Goal: Task Accomplishment & Management: Use online tool/utility

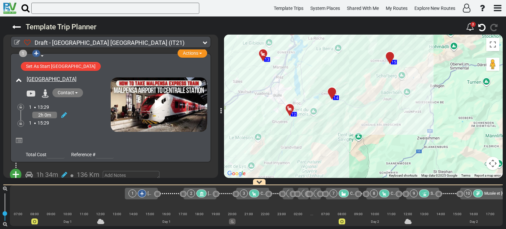
scroll to position [0, 476]
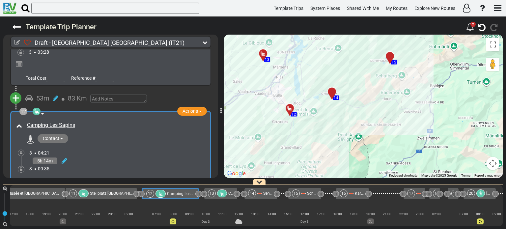
click at [289, 109] on div at bounding box center [291, 111] width 11 height 10
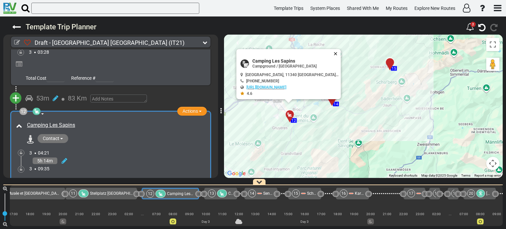
click at [333, 51] on button "Close" at bounding box center [337, 53] width 8 height 9
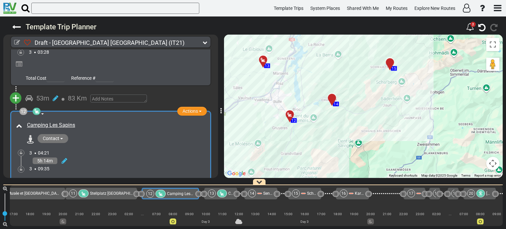
click at [263, 60] on div at bounding box center [265, 62] width 11 height 10
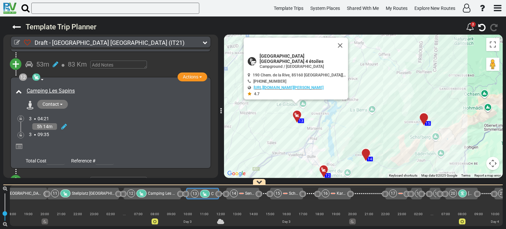
scroll to position [0, 538]
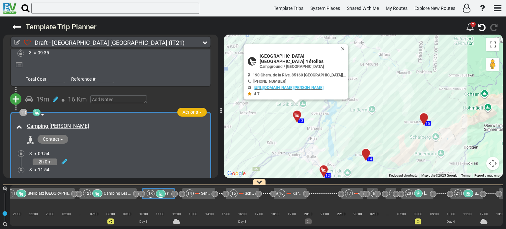
click at [199, 112] on span "button" at bounding box center [200, 112] width 3 height 1
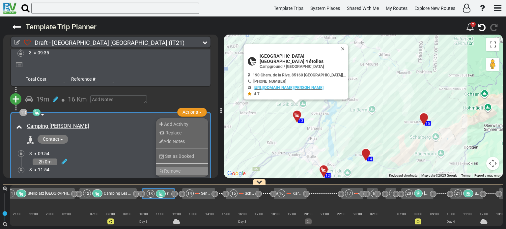
click at [183, 167] on li "Remove" at bounding box center [182, 171] width 52 height 9
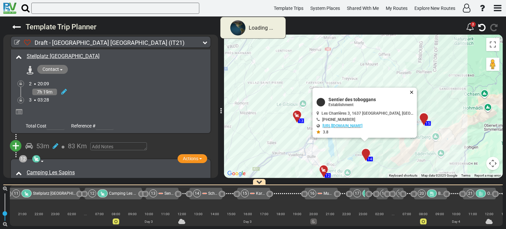
scroll to position [1557, 0]
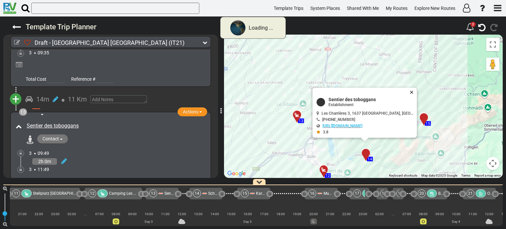
click at [409, 91] on button "Close" at bounding box center [413, 92] width 8 height 9
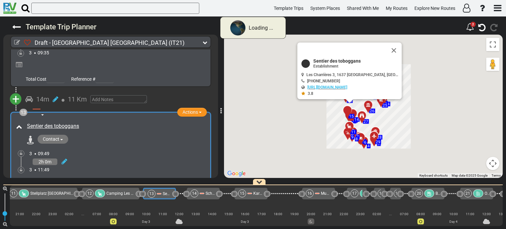
scroll to position [0, 537]
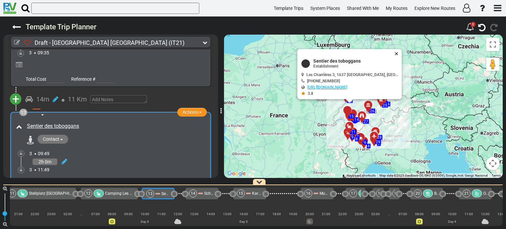
click at [394, 51] on button "Close" at bounding box center [398, 53] width 8 height 9
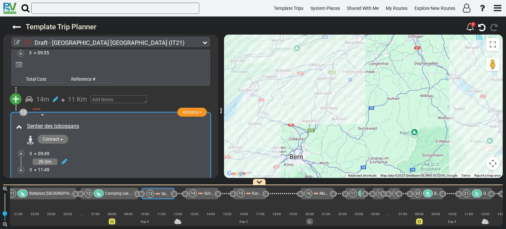
drag, startPoint x: 284, startPoint y: 139, endPoint x: 346, endPoint y: 55, distance: 104.3
click at [346, 55] on div "To activate drag with keyboard, press Alt + Enter. Once in keyboard drag state,…" at bounding box center [363, 106] width 278 height 143
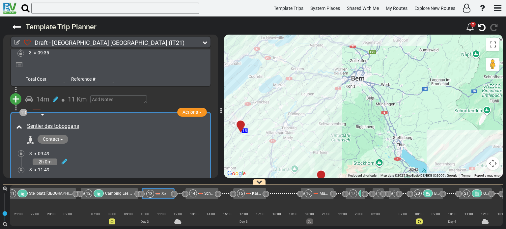
drag, startPoint x: 316, startPoint y: 95, endPoint x: 326, endPoint y: 61, distance: 35.2
click at [326, 61] on div "To activate drag with keyboard, press Alt + Enter. Once in keyboard drag state,…" at bounding box center [363, 106] width 278 height 143
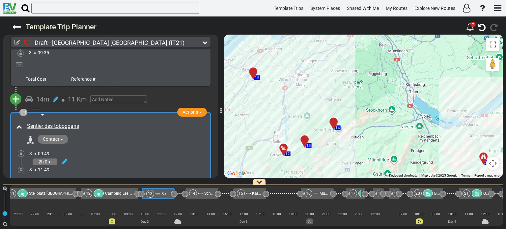
click at [284, 149] on div at bounding box center [285, 150] width 11 height 10
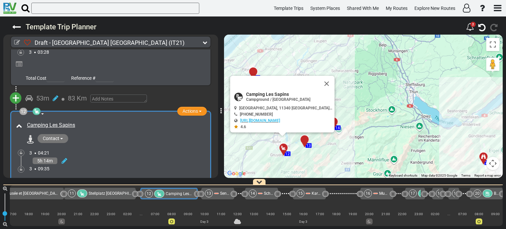
scroll to position [0, 476]
click at [217, 178] on div "Draft - [GEOGRAPHIC_DATA] (IT21) 5 Days 1,866 Km 373 km 572" at bounding box center [253, 122] width 506 height 212
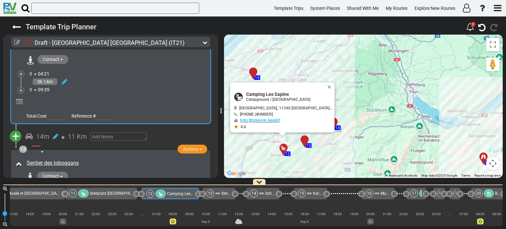
scroll to position [1534, 0]
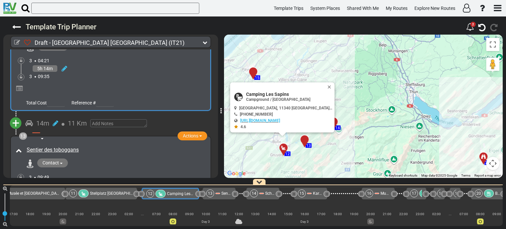
click at [17, 116] on span "+" at bounding box center [15, 123] width 7 height 15
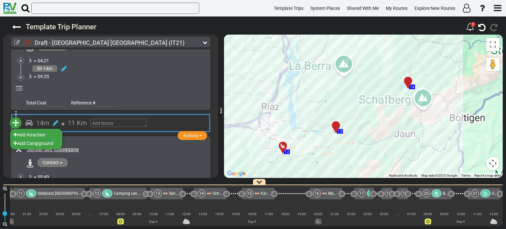
scroll to position [0, 533]
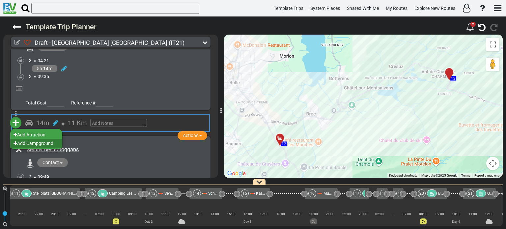
click at [36, 139] on li "Add Campground" at bounding box center [36, 143] width 52 height 9
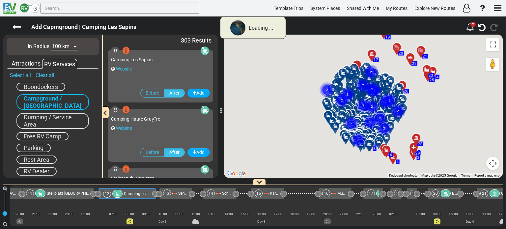
scroll to position [0, 476]
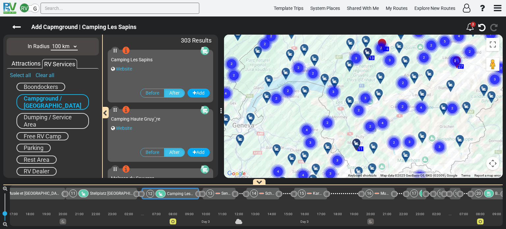
drag, startPoint x: 398, startPoint y: 151, endPoint x: 371, endPoint y: 66, distance: 89.6
click at [371, 66] on div "To activate drag with keyboard, press Alt + Enter. Once in keyboard drag state,…" at bounding box center [363, 106] width 278 height 143
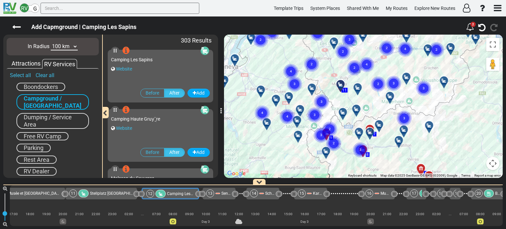
drag, startPoint x: 387, startPoint y: 138, endPoint x: 371, endPoint y: 92, distance: 48.8
click at [371, 92] on div "To activate drag with keyboard, press Alt + Enter. Once in keyboard drag state,…" at bounding box center [363, 106] width 278 height 143
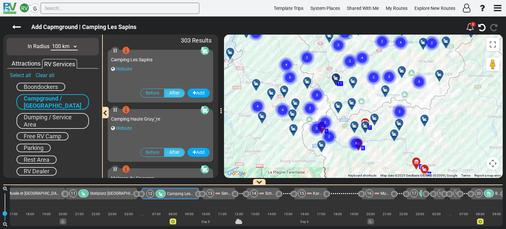
drag, startPoint x: 388, startPoint y: 148, endPoint x: 383, endPoint y: 141, distance: 9.7
click at [383, 141] on div "To activate drag with keyboard, press Alt + Enter. Once in keyboard drag state,…" at bounding box center [363, 106] width 278 height 143
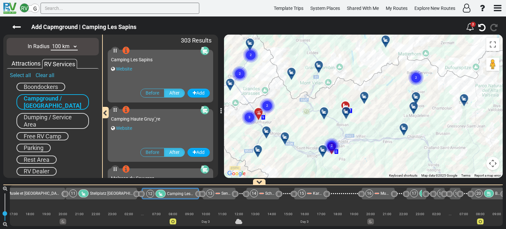
click at [397, 168] on div "To activate drag with keyboard, press Alt + Enter. Once in keyboard drag state,…" at bounding box center [363, 106] width 278 height 143
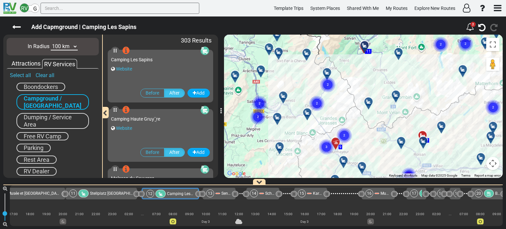
drag, startPoint x: 366, startPoint y: 110, endPoint x: 435, endPoint y: 111, distance: 68.8
click at [435, 111] on div "To activate drag with keyboard, press Alt + Enter. Once in keyboard drag state,…" at bounding box center [363, 106] width 278 height 143
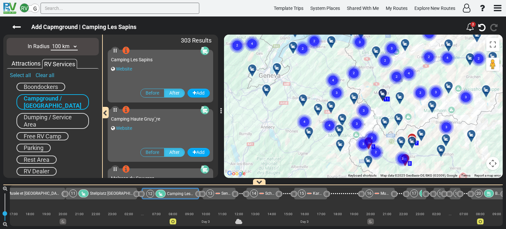
click at [364, 91] on div "To activate drag with keyboard, press Alt + Enter. Once in keyboard drag state,…" at bounding box center [363, 106] width 278 height 143
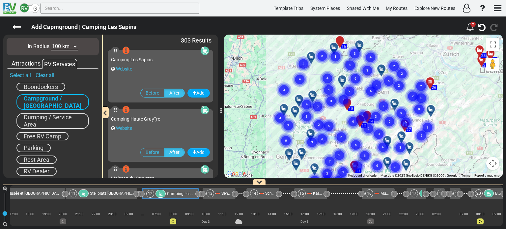
drag, startPoint x: 380, startPoint y: 49, endPoint x: 356, endPoint y: 130, distance: 84.9
click at [356, 130] on gmp-advanced-marker "6" at bounding box center [355, 136] width 16 height 17
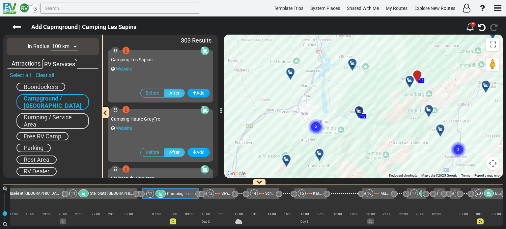
drag, startPoint x: 349, startPoint y: 107, endPoint x: 342, endPoint y: 144, distance: 37.4
click at [342, 144] on div "To activate drag with keyboard, press Alt + Enter. Once in keyboard drag state,…" at bounding box center [363, 106] width 278 height 143
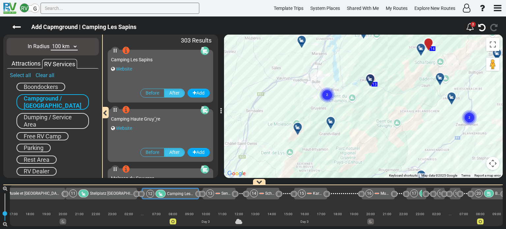
drag, startPoint x: 370, startPoint y: 83, endPoint x: 380, endPoint y: 51, distance: 33.3
click at [380, 51] on div "To activate drag with keyboard, press Alt + Enter. Once in keyboard drag state,…" at bounding box center [363, 106] width 278 height 143
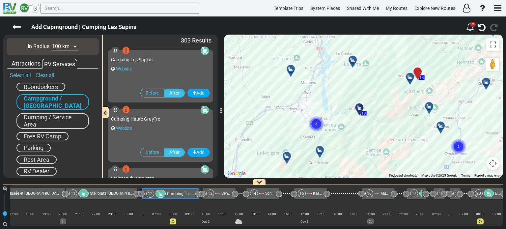
drag, startPoint x: 375, startPoint y: 83, endPoint x: 346, endPoint y: 146, distance: 69.5
click at [346, 146] on div "To activate drag with keyboard, press Alt + Enter. Once in keyboard drag state,…" at bounding box center [363, 106] width 278 height 143
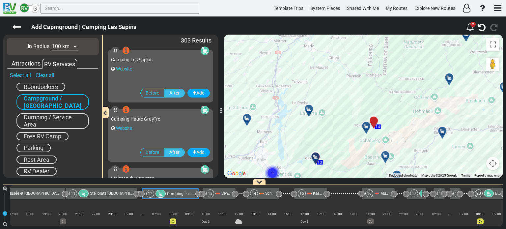
drag, startPoint x: 374, startPoint y: 91, endPoint x: 318, endPoint y: 158, distance: 87.9
click at [318, 158] on div "To activate drag with keyboard, press Alt + Enter. Once in keyboard drag state,…" at bounding box center [363, 106] width 278 height 143
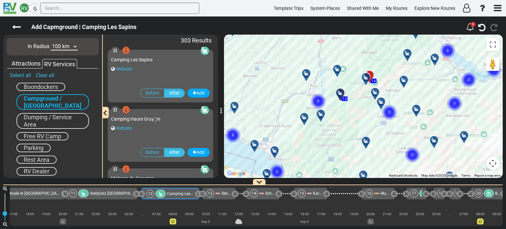
drag, startPoint x: 377, startPoint y: 117, endPoint x: 392, endPoint y: 59, distance: 60.2
click at [392, 59] on div "To activate drag with keyboard, press Alt + Enter. Once in keyboard drag state,…" at bounding box center [363, 106] width 278 height 143
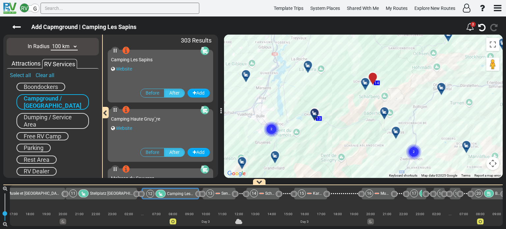
drag, startPoint x: 278, startPoint y: 143, endPoint x: 301, endPoint y: 131, distance: 26.3
click at [301, 131] on div "To activate drag with keyboard, press Alt + Enter. Once in keyboard drag state,…" at bounding box center [363, 106] width 278 height 143
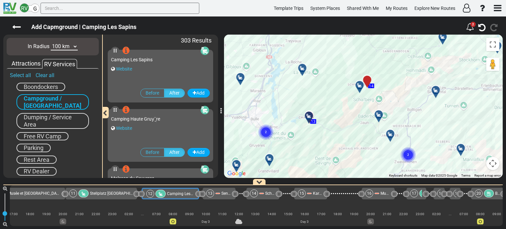
click at [308, 116] on icon at bounding box center [308, 115] width 7 height 5
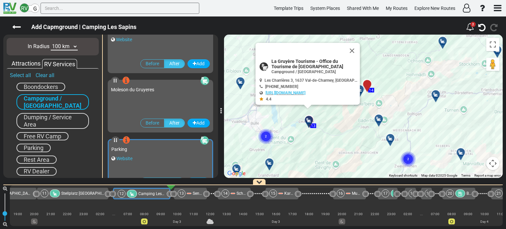
scroll to position [176, 0]
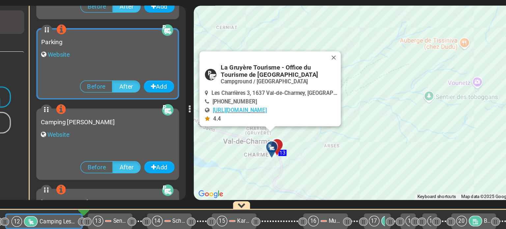
click at [281, 137] on icon at bounding box center [281, 138] width 7 height 5
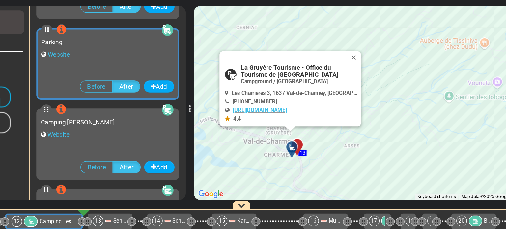
click at [302, 137] on div at bounding box center [302, 140] width 11 height 10
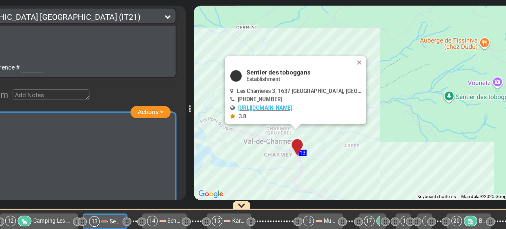
scroll to position [0, 537]
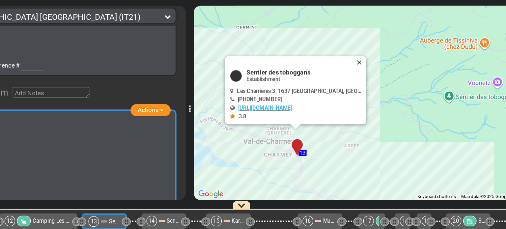
click at [343, 74] on button "Close" at bounding box center [347, 76] width 8 height 9
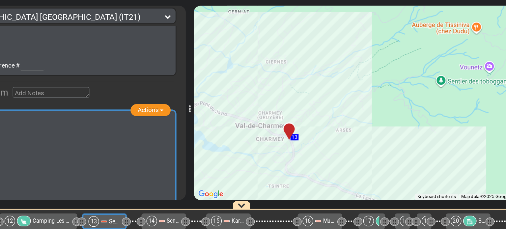
drag, startPoint x: 352, startPoint y: 108, endPoint x: 335, endPoint y: 72, distance: 40.3
click at [335, 72] on div "To navigate, press the arrow keys. To activate drag with keyboard, press Alt + …" at bounding box center [363, 106] width 278 height 143
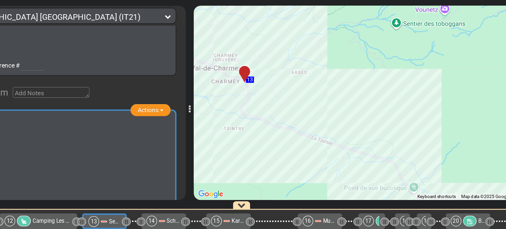
drag, startPoint x: 351, startPoint y: 98, endPoint x: 329, endPoint y: 87, distance: 24.1
click at [329, 87] on div "To activate drag with keyboard, press Alt + Enter. Once in keyboard drag state,…" at bounding box center [363, 106] width 278 height 143
drag, startPoint x: 347, startPoint y: 110, endPoint x: 335, endPoint y: 94, distance: 19.6
click at [335, 94] on div "To activate drag with keyboard, press Alt + Enter. Once in keyboard drag state,…" at bounding box center [363, 106] width 278 height 143
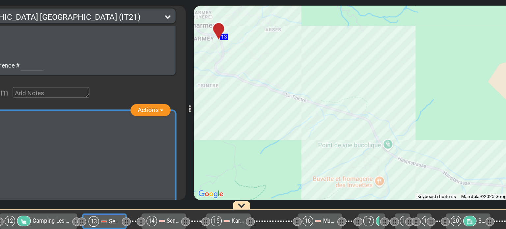
click at [347, 113] on div "To activate drag with keyboard, press Alt + Enter. Once in keyboard drag state,…" at bounding box center [363, 106] width 278 height 143
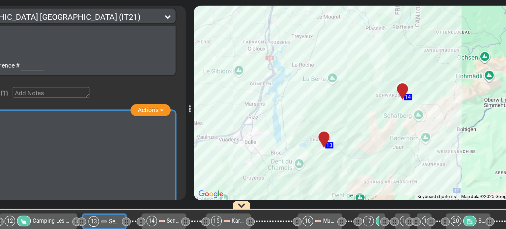
drag, startPoint x: 389, startPoint y: 83, endPoint x: 361, endPoint y: 115, distance: 42.4
click at [361, 115] on div "To activate drag with keyboard, press Alt + Enter. Once in keyboard drag state,…" at bounding box center [363, 106] width 278 height 143
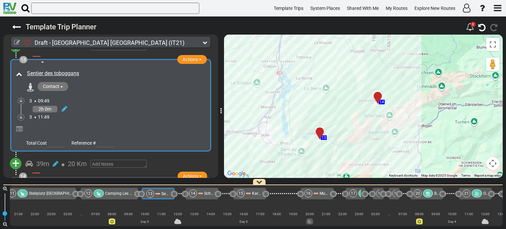
scroll to position [1611, 0]
click at [15, 155] on span "+" at bounding box center [15, 162] width 7 height 15
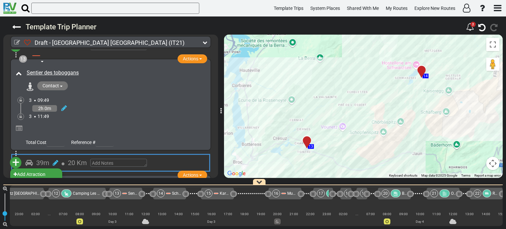
scroll to position [0, 570]
click at [35, 178] on li "Add Campground" at bounding box center [36, 182] width 52 height 9
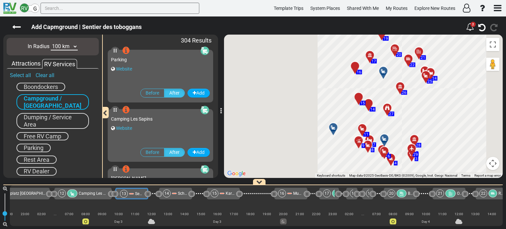
scroll to position [0, 537]
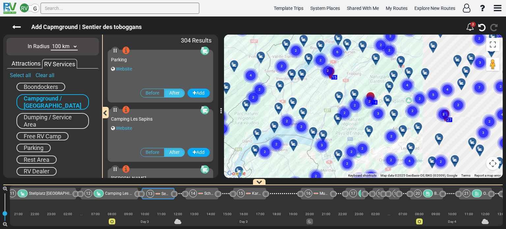
drag, startPoint x: 421, startPoint y: 69, endPoint x: 330, endPoint y: 145, distance: 118.7
click at [330, 145] on div "To activate drag with keyboard, press Alt + Enter. Once in keyboard drag state,…" at bounding box center [363, 106] width 278 height 143
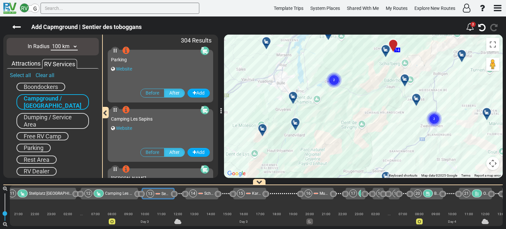
drag, startPoint x: 341, startPoint y: 117, endPoint x: 349, endPoint y: 134, distance: 18.4
click at [349, 134] on div "To activate drag with keyboard, press Alt + Enter. Once in keyboard drag state,…" at bounding box center [363, 106] width 278 height 143
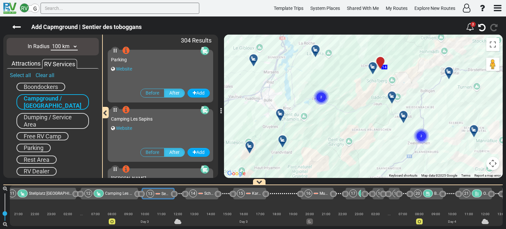
drag, startPoint x: 385, startPoint y: 116, endPoint x: 372, endPoint y: 134, distance: 22.8
click at [372, 134] on div "To activate drag with keyboard, press Alt + Enter. Once in keyboard drag state,…" at bounding box center [363, 106] width 278 height 143
click at [282, 139] on icon at bounding box center [282, 139] width 7 height 5
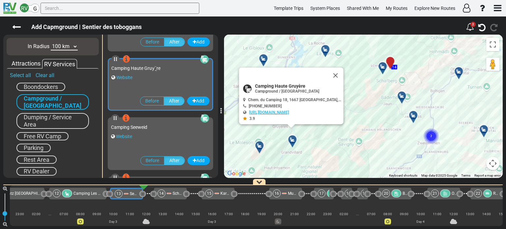
scroll to position [176, 0]
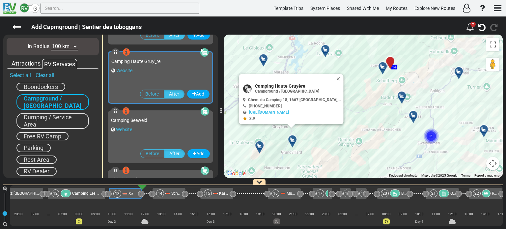
click at [259, 144] on icon at bounding box center [259, 145] width 7 height 5
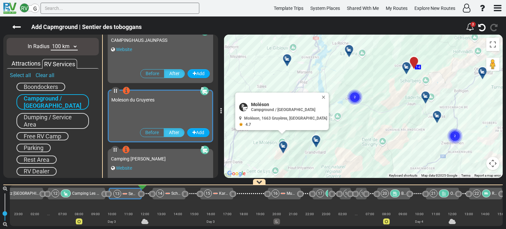
scroll to position [473, 0]
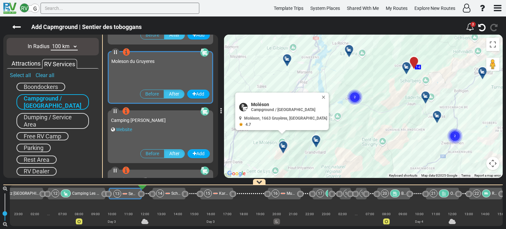
click at [317, 139] on icon at bounding box center [316, 139] width 7 height 5
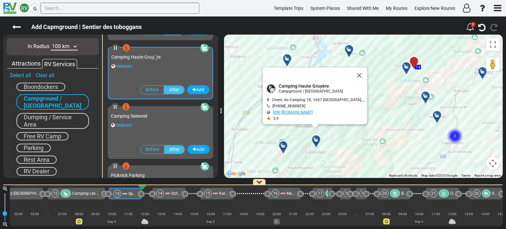
scroll to position [176, 0]
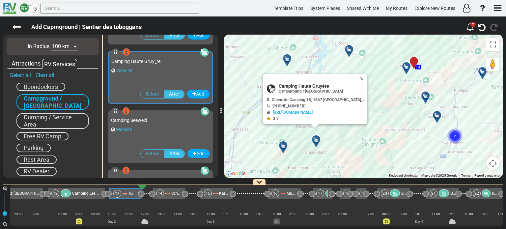
click at [312, 111] on link "[URL][DOMAIN_NAME]" at bounding box center [293, 112] width 40 height 5
click at [359, 77] on button "Close" at bounding box center [363, 78] width 8 height 9
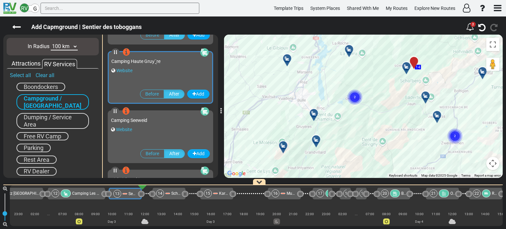
click at [425, 96] on div at bounding box center [427, 98] width 11 height 10
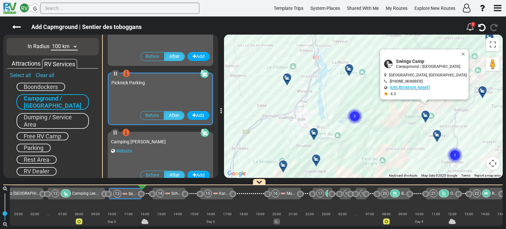
scroll to position [295, 0]
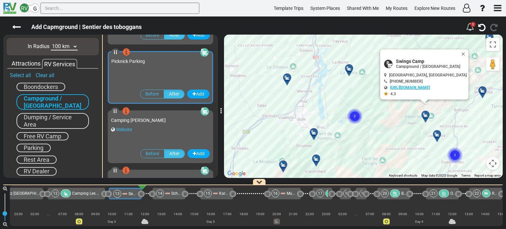
click at [423, 87] on link "[URL][DOMAIN_NAME]" at bounding box center [410, 87] width 40 height 5
click at [436, 135] on div at bounding box center [438, 137] width 11 height 10
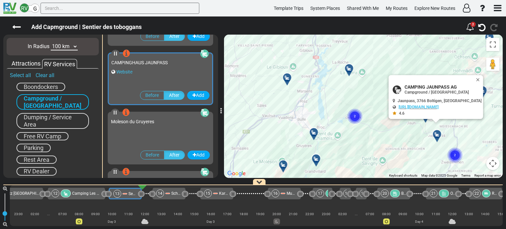
scroll to position [413, 0]
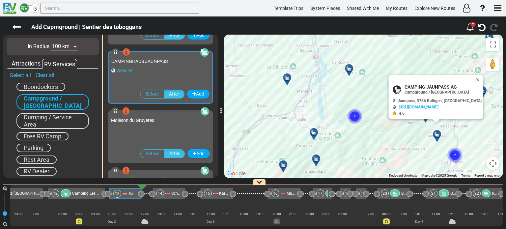
click at [436, 107] on link "[URL][DOMAIN_NAME]" at bounding box center [418, 107] width 40 height 5
click at [475, 78] on button "Close" at bounding box center [479, 79] width 8 height 9
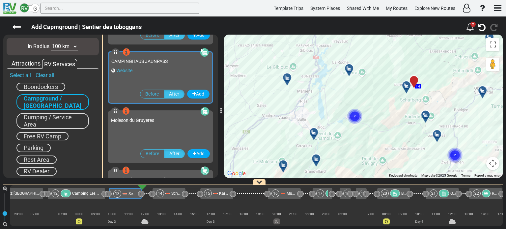
click at [438, 134] on div at bounding box center [438, 137] width 11 height 10
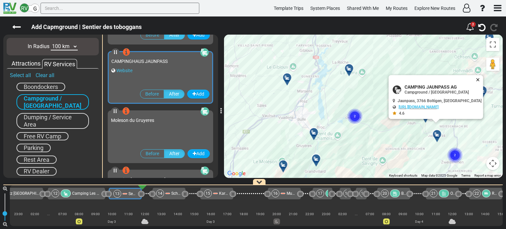
click at [475, 79] on button "Close" at bounding box center [479, 79] width 8 height 9
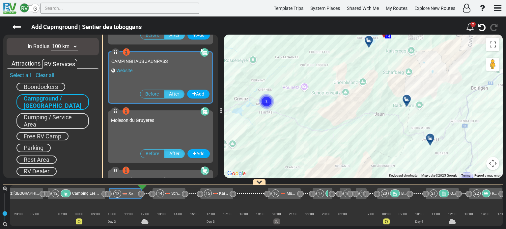
click at [429, 139] on div at bounding box center [432, 140] width 11 height 10
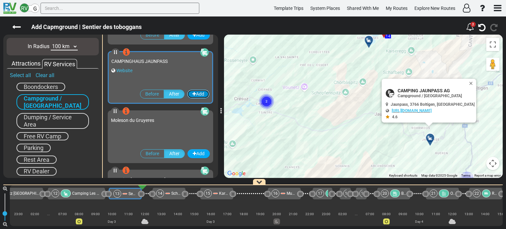
click at [193, 94] on button "Add" at bounding box center [198, 94] width 22 height 9
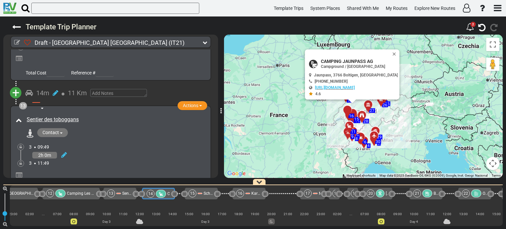
scroll to position [1555, 0]
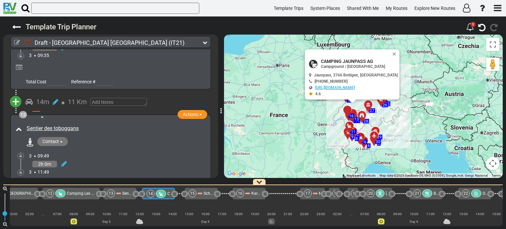
click at [219, 175] on div at bounding box center [220, 106] width 3 height 150
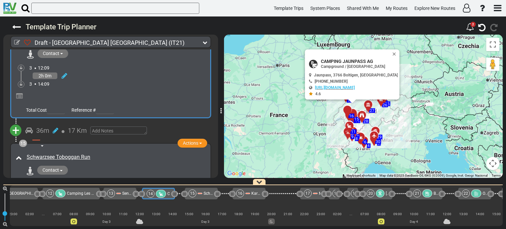
scroll to position [1765, 0]
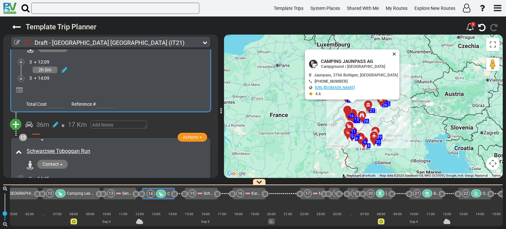
click at [391, 52] on button "Close" at bounding box center [395, 53] width 8 height 9
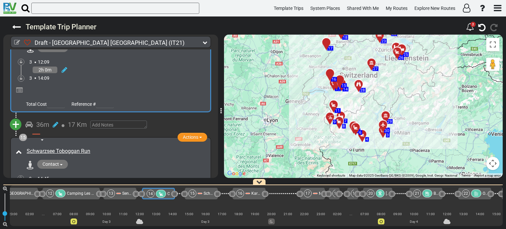
drag, startPoint x: 387, startPoint y: 114, endPoint x: 402, endPoint y: 62, distance: 54.0
click at [402, 62] on div "To activate drag with keyboard, press Alt + Enter. Once in keyboard drag state,…" at bounding box center [363, 106] width 278 height 143
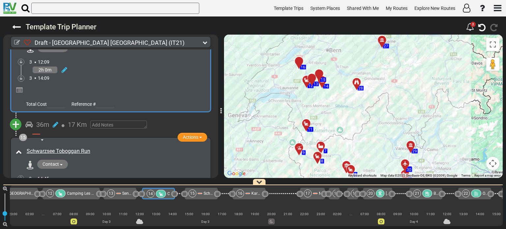
drag, startPoint x: 389, startPoint y: 72, endPoint x: 418, endPoint y: 70, distance: 29.7
click at [418, 70] on div "To activate drag with keyboard, press Alt + Enter. Once in keyboard drag state,…" at bounding box center [363, 106] width 278 height 143
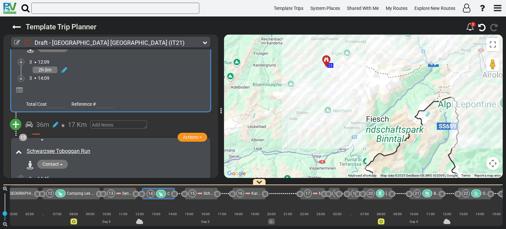
drag, startPoint x: 330, startPoint y: 102, endPoint x: 361, endPoint y: 116, distance: 33.6
click at [361, 116] on div "To activate drag with keyboard, press Alt + Enter. Once in keyboard drag state,…" at bounding box center [363, 106] width 278 height 143
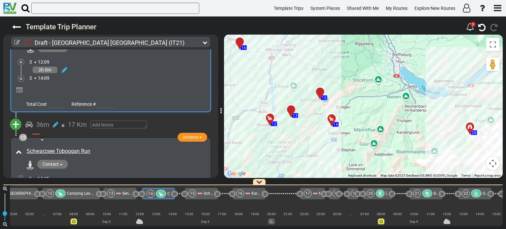
drag, startPoint x: 334, startPoint y: 89, endPoint x: 378, endPoint y: 108, distance: 47.8
click at [378, 108] on div "To activate drag with keyboard, press Alt + Enter. Once in keyboard drag state,…" at bounding box center [363, 106] width 278 height 143
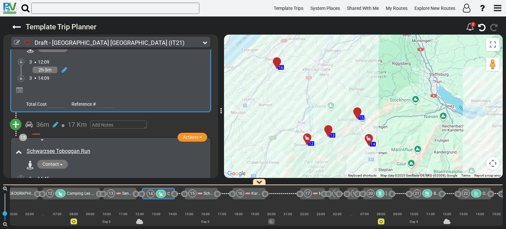
drag, startPoint x: 374, startPoint y: 105, endPoint x: 405, endPoint y: 124, distance: 36.7
click at [405, 124] on div "To activate drag with keyboard, press Alt + Enter. Once in keyboard drag state,…" at bounding box center [363, 106] width 278 height 143
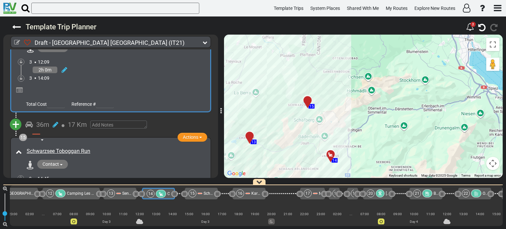
click at [250, 137] on div at bounding box center [251, 138] width 11 height 10
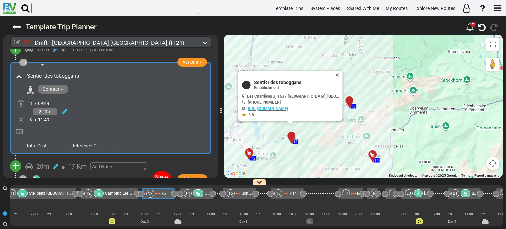
scroll to position [1610, 0]
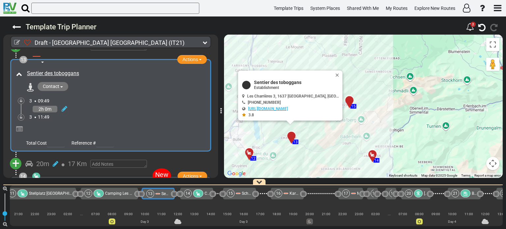
click at [16, 156] on span "+" at bounding box center [15, 163] width 7 height 15
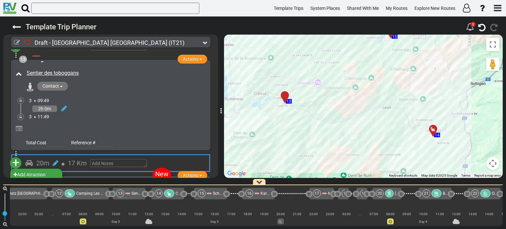
scroll to position [0, 570]
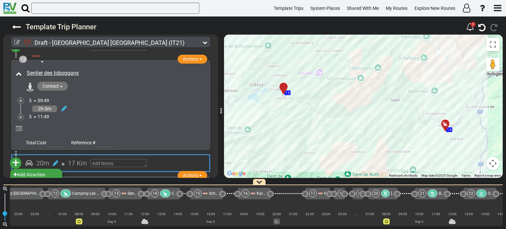
click at [41, 179] on li "Add Campground" at bounding box center [36, 183] width 52 height 9
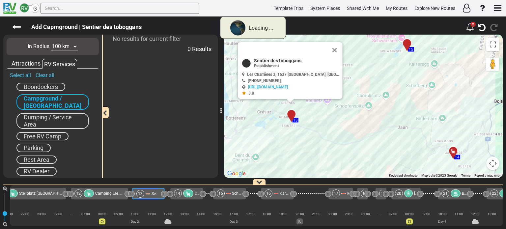
scroll to position [0, 537]
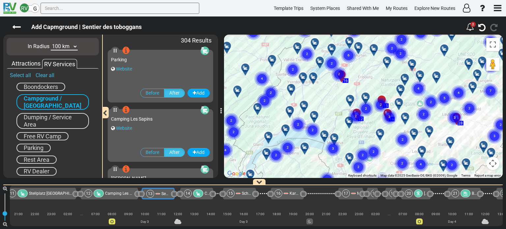
drag, startPoint x: 415, startPoint y: 89, endPoint x: 360, endPoint y: 128, distance: 67.0
click at [360, 128] on div "To activate drag with keyboard, press Alt + Enter. Once in keyboard drag state,…" at bounding box center [363, 106] width 278 height 143
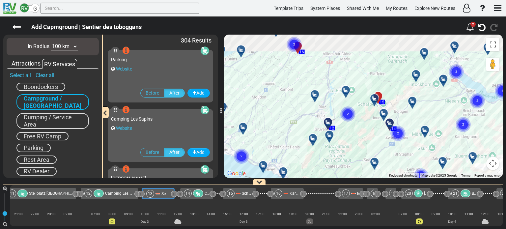
drag, startPoint x: 352, startPoint y: 123, endPoint x: 344, endPoint y: 136, distance: 15.4
click at [344, 136] on div "To activate drag with keyboard, press Alt + Enter. Once in keyboard drag state,…" at bounding box center [363, 106] width 278 height 143
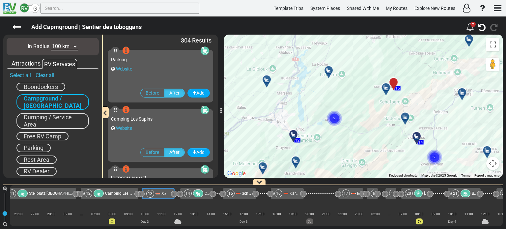
click at [404, 117] on icon at bounding box center [405, 116] width 7 height 5
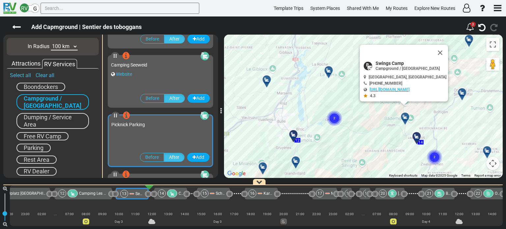
scroll to position [295, 0]
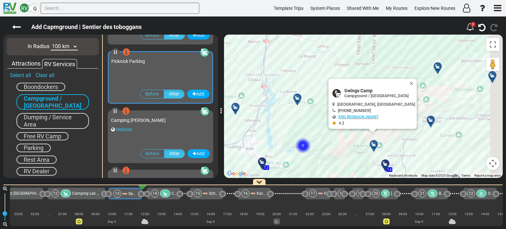
drag, startPoint x: 432, startPoint y: 138, endPoint x: 401, endPoint y: 160, distance: 38.9
click at [401, 166] on div "To activate drag with keyboard, press Alt + Enter. Once in keyboard drag state,…" at bounding box center [363, 106] width 278 height 143
click at [408, 81] on button "Close" at bounding box center [412, 83] width 8 height 9
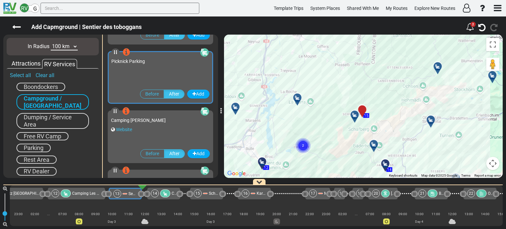
click at [432, 121] on div at bounding box center [432, 122] width 11 height 10
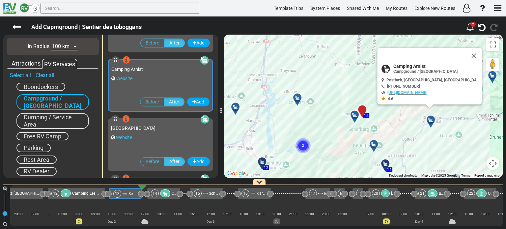
scroll to position [710, 0]
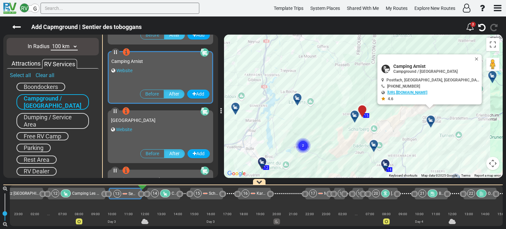
click at [414, 92] on link "[URL][DOMAIN_NAME]" at bounding box center [407, 92] width 40 height 5
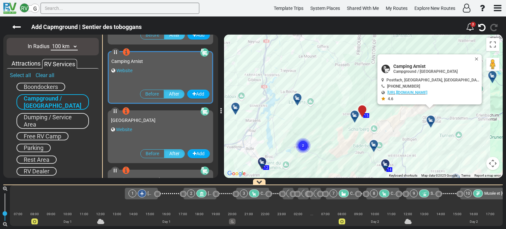
scroll to position [0, 570]
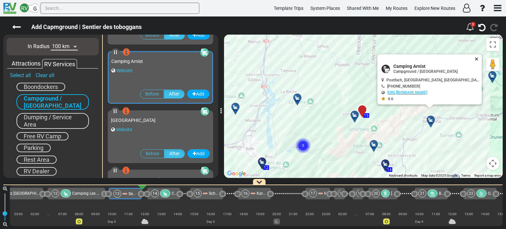
click at [475, 57] on button "Close" at bounding box center [478, 58] width 8 height 9
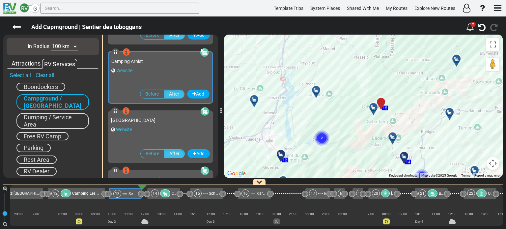
drag, startPoint x: 405, startPoint y: 98, endPoint x: 429, endPoint y: 94, distance: 24.5
click at [429, 94] on div "To activate drag with keyboard, press Alt + Enter. Once in keyboard drag state,…" at bounding box center [363, 106] width 278 height 143
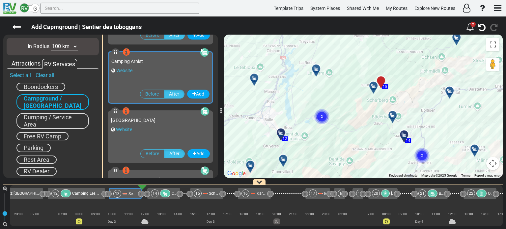
click at [425, 80] on div "To activate drag with keyboard, press Alt + Enter. Once in keyboard drag state,…" at bounding box center [363, 106] width 278 height 143
click at [423, 154] on circle "Cluster of 2 markers" at bounding box center [421, 155] width 15 height 15
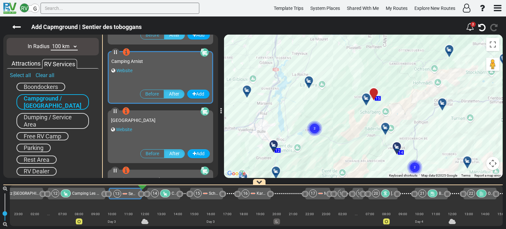
drag, startPoint x: 420, startPoint y: 112, endPoint x: 413, endPoint y: 127, distance: 16.5
click at [413, 127] on div "To activate drag with keyboard, press Alt + Enter. Once in keyboard drag state,…" at bounding box center [363, 106] width 278 height 143
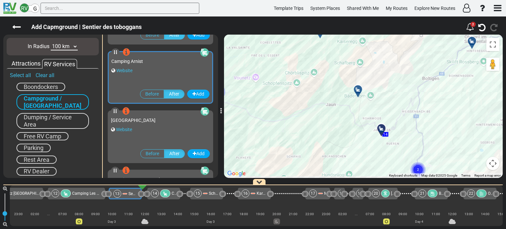
drag, startPoint x: 401, startPoint y: 143, endPoint x: 403, endPoint y: 104, distance: 39.6
click at [403, 104] on div "To activate drag with keyboard, press Alt + Enter. Once in keyboard drag state,…" at bounding box center [363, 106] width 278 height 143
click at [382, 127] on icon at bounding box center [381, 128] width 7 height 5
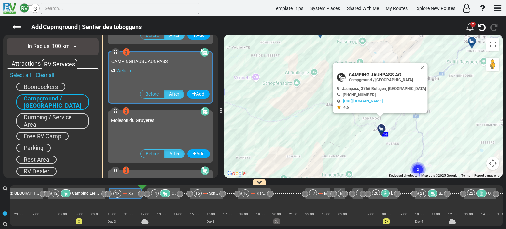
scroll to position [413, 0]
click at [377, 100] on link "[URL][DOMAIN_NAME]" at bounding box center [363, 101] width 40 height 5
click at [419, 67] on button "Close" at bounding box center [423, 67] width 8 height 9
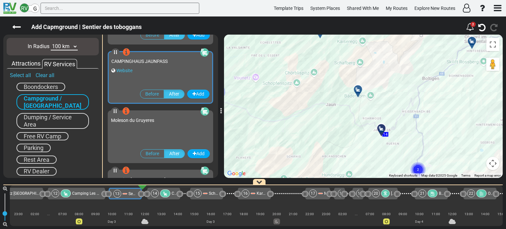
click at [358, 90] on div at bounding box center [359, 92] width 11 height 10
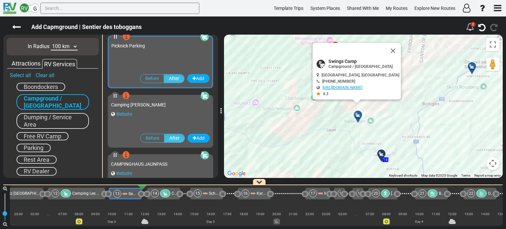
scroll to position [295, 0]
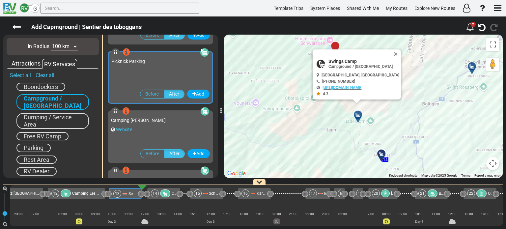
click at [393, 53] on button "Close" at bounding box center [397, 53] width 8 height 9
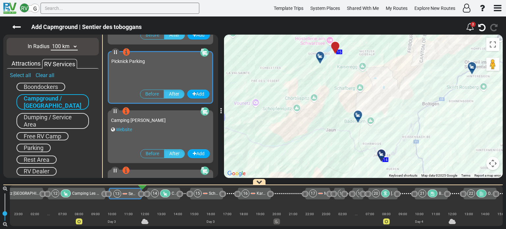
click at [357, 114] on icon at bounding box center [357, 114] width 7 height 5
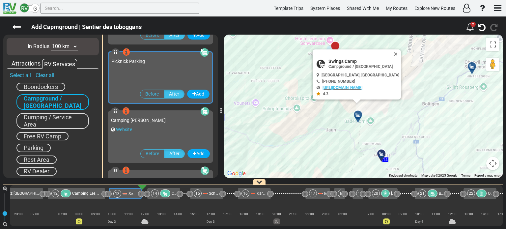
click at [393, 54] on button "Close" at bounding box center [397, 53] width 8 height 9
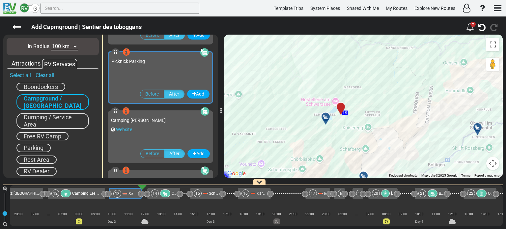
drag, startPoint x: 344, startPoint y: 79, endPoint x: 349, endPoint y: 142, distance: 63.1
click at [349, 142] on div "To activate drag with keyboard, press Alt + Enter. Once in keyboard drag state,…" at bounding box center [363, 106] width 278 height 143
click at [326, 115] on icon at bounding box center [325, 116] width 7 height 5
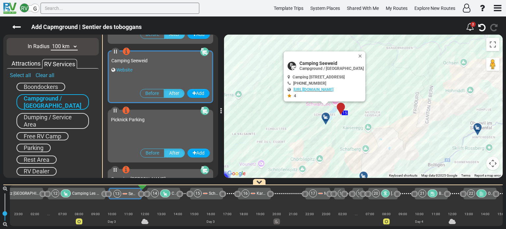
scroll to position [236, 0]
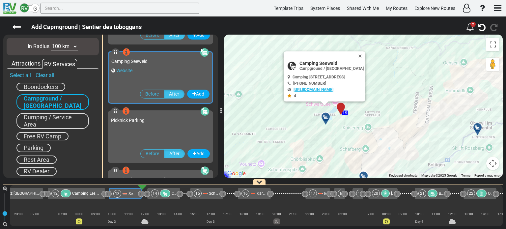
click at [317, 88] on link "http://www.camping-schwarzsee.ch" at bounding box center [313, 89] width 40 height 5
click at [365, 55] on button "Close" at bounding box center [361, 55] width 8 height 9
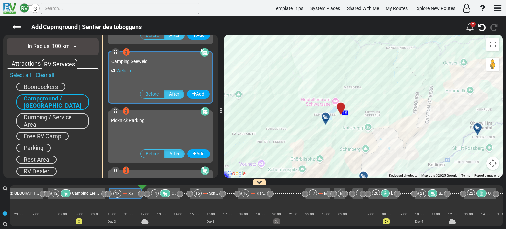
drag, startPoint x: 358, startPoint y: 125, endPoint x: 433, endPoint y: 68, distance: 94.4
click at [433, 68] on div "To navigate, press the arrow keys. To activate drag with keyboard, press Alt + …" at bounding box center [363, 106] width 278 height 143
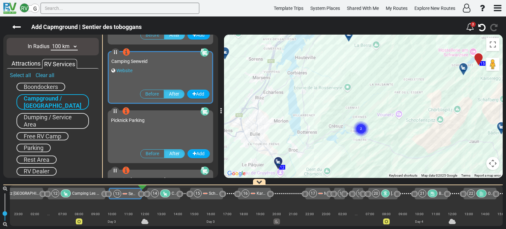
drag, startPoint x: 348, startPoint y: 125, endPoint x: 383, endPoint y: 140, distance: 38.2
click at [417, 132] on div "To activate drag with keyboard, press Alt + Enter. Once in keyboard drag state,…" at bounding box center [363, 106] width 278 height 143
click at [356, 130] on circle "Cluster of 2 markers" at bounding box center [360, 128] width 15 height 15
click at [359, 128] on circle "Cluster of 2 markers" at bounding box center [360, 128] width 15 height 15
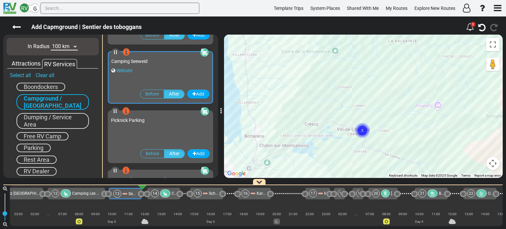
click at [359, 128] on circle "Cluster of 2 markers" at bounding box center [361, 130] width 15 height 15
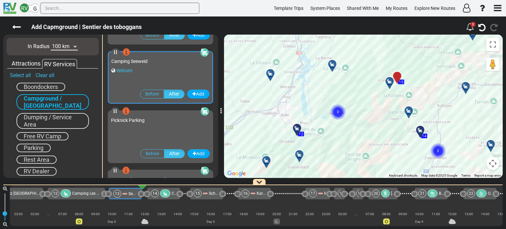
click at [418, 130] on icon at bounding box center [420, 129] width 7 height 5
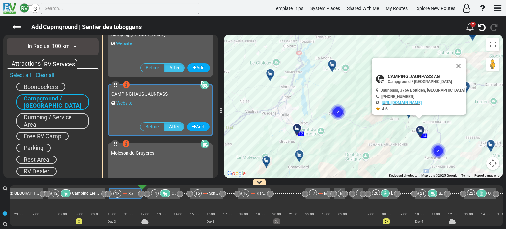
scroll to position [413, 0]
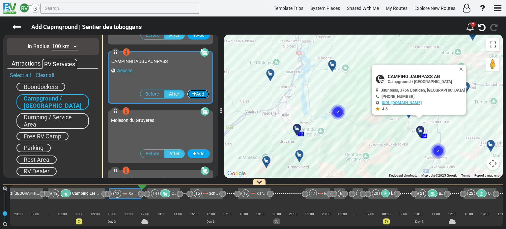
click at [195, 94] on button "Add" at bounding box center [198, 94] width 22 height 9
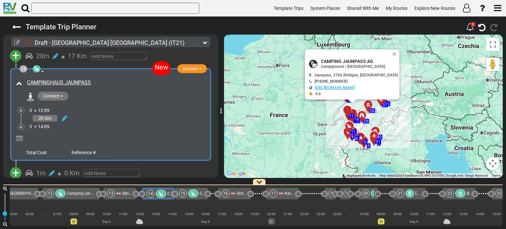
scroll to position [1689, 0]
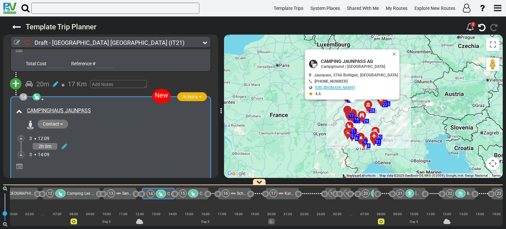
click at [199, 96] on span "button" at bounding box center [200, 96] width 3 height 1
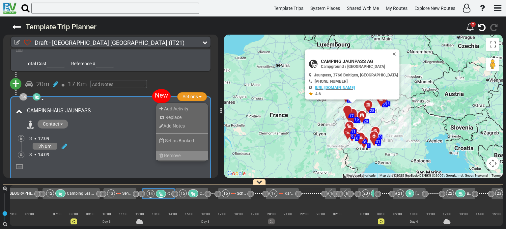
click at [186, 151] on li "Remove" at bounding box center [182, 155] width 52 height 9
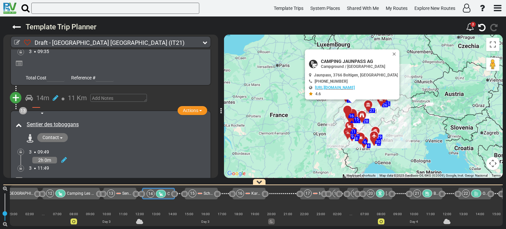
scroll to position [1577, 0]
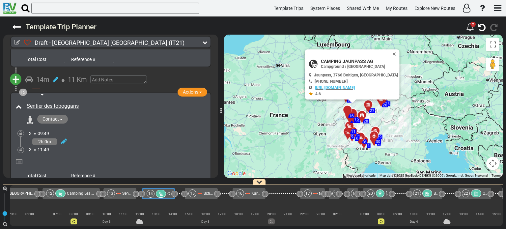
click at [154, 101] on div "Sentier des toboggans Contact" at bounding box center [110, 127] width 193 height 52
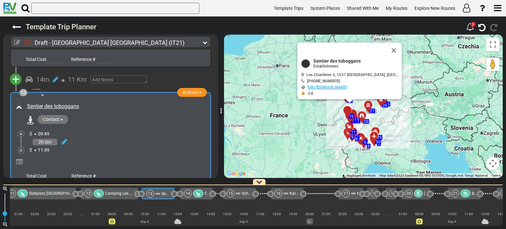
scroll to position [0, 537]
click at [394, 52] on button "Close" at bounding box center [398, 53] width 8 height 9
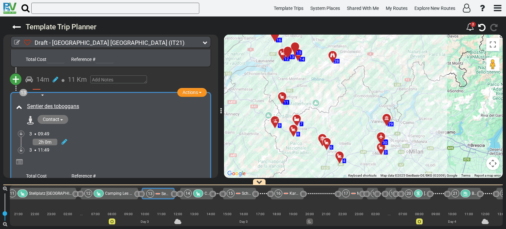
drag, startPoint x: 357, startPoint y: 106, endPoint x: 361, endPoint y: 83, distance: 23.0
click at [361, 83] on div "To activate drag with keyboard, press Alt + Enter. Once in keyboard drag state,…" at bounding box center [363, 106] width 278 height 143
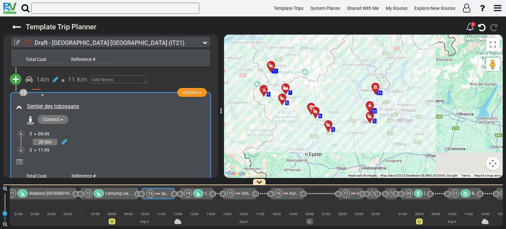
drag, startPoint x: 356, startPoint y: 116, endPoint x: 345, endPoint y: 84, distance: 34.4
click at [345, 84] on div "To activate drag with keyboard, press Alt + Enter. Once in keyboard drag state,…" at bounding box center [363, 106] width 278 height 143
drag, startPoint x: 355, startPoint y: 128, endPoint x: 358, endPoint y: 144, distance: 17.0
click at [358, 144] on div "To activate drag with keyboard, press Alt + Enter. Once in keyboard drag state,…" at bounding box center [363, 106] width 278 height 143
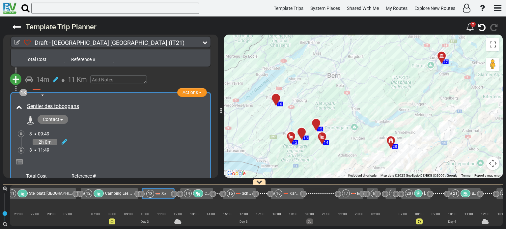
drag, startPoint x: 311, startPoint y: 153, endPoint x: 343, endPoint y: 146, distance: 33.3
click at [343, 146] on div "To activate drag with keyboard, press Alt + Enter. Once in keyboard drag state,…" at bounding box center [363, 106] width 278 height 143
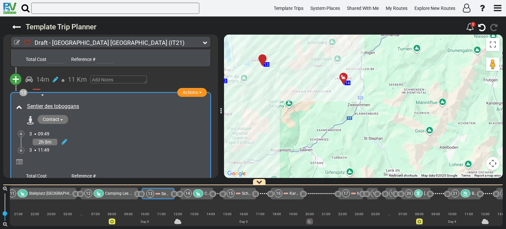
drag, startPoint x: 291, startPoint y: 137, endPoint x: 358, endPoint y: 147, distance: 67.5
click at [358, 147] on div "To activate drag with keyboard, press Alt + Enter. Once in keyboard drag state,…" at bounding box center [363, 106] width 278 height 143
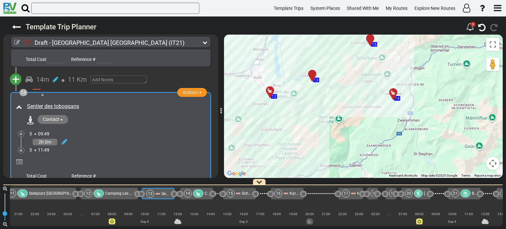
drag, startPoint x: 332, startPoint y: 127, endPoint x: 351, endPoint y: 135, distance: 20.9
click at [351, 135] on div "To activate drag with keyboard, press Alt + Enter. Once in keyboard drag state,…" at bounding box center [363, 106] width 278 height 143
